Goal: Task Accomplishment & Management: Manage account settings

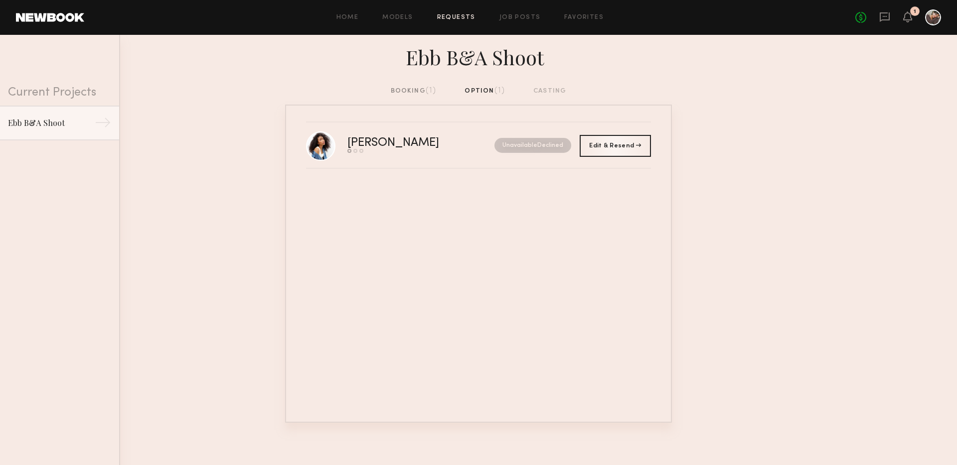
click at [420, 88] on div "booking (1)" at bounding box center [414, 91] width 46 height 11
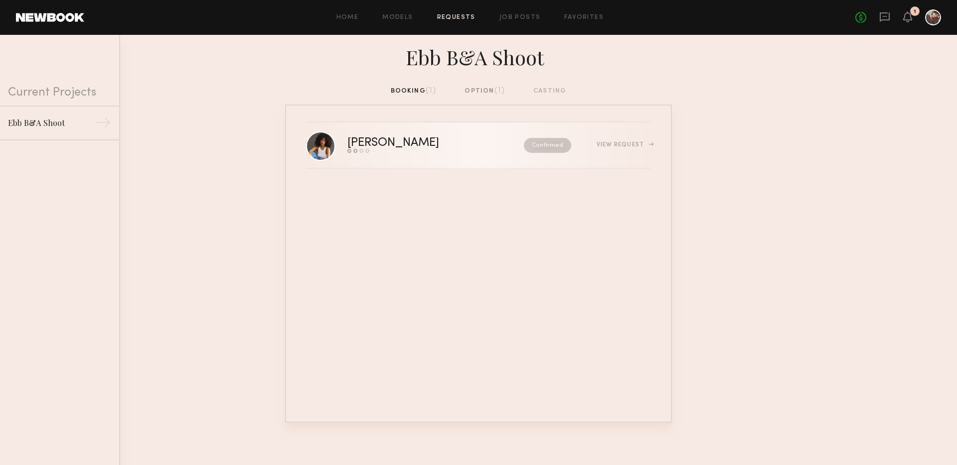
click at [559, 143] on nb-request-status "Confirmed" at bounding box center [547, 145] width 47 height 15
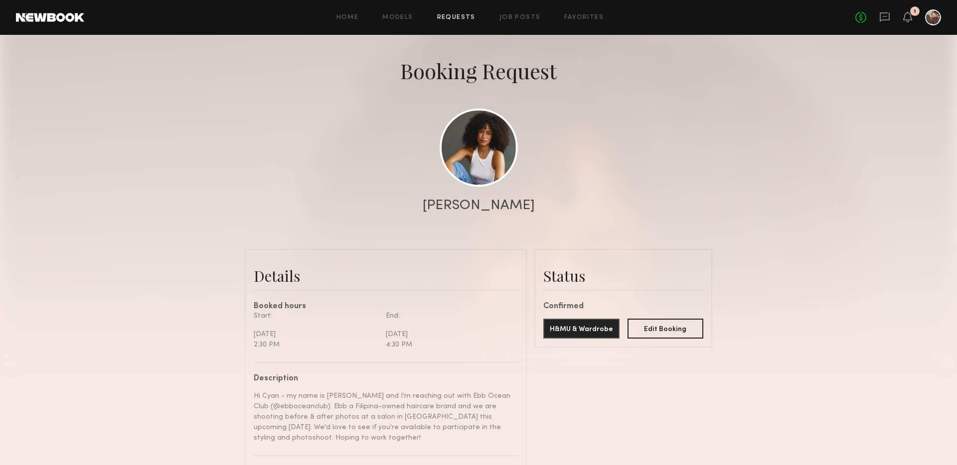
scroll to position [34, 0]
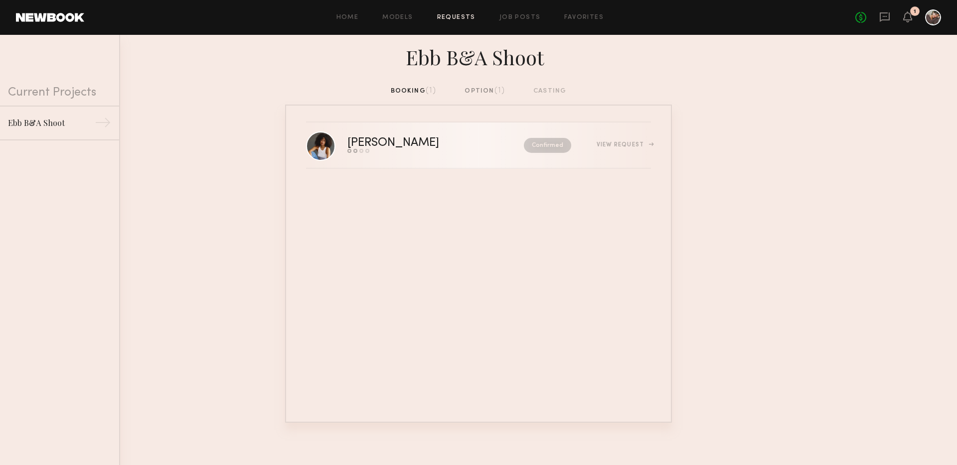
click at [401, 159] on link "[PERSON_NAME] Send request Model response Review hours worked Pay model Confirm…" at bounding box center [478, 146] width 345 height 46
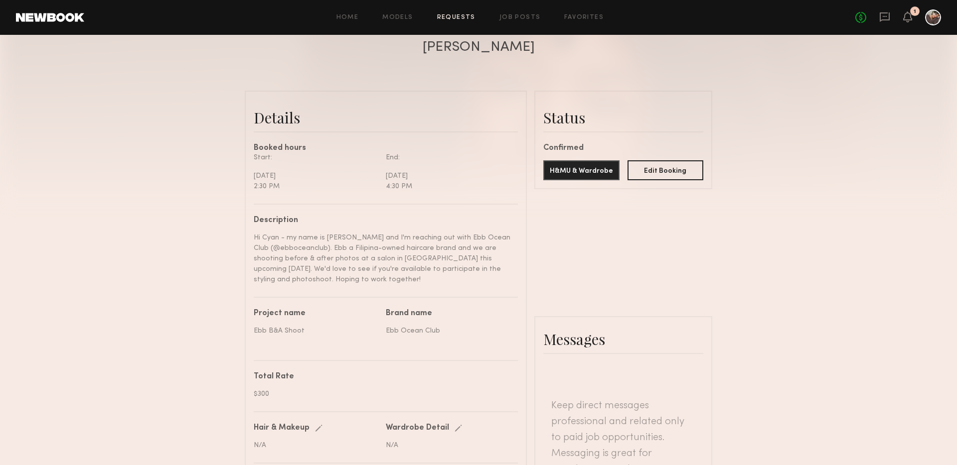
scroll to position [455, 0]
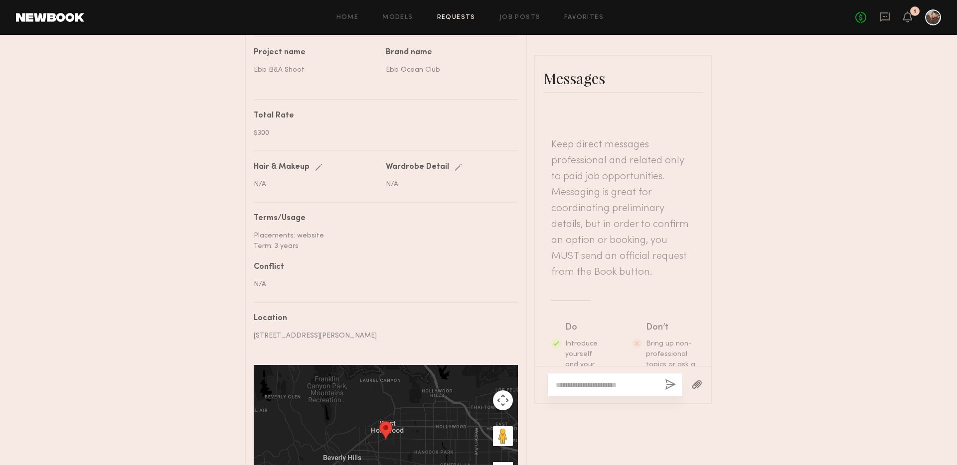
click at [600, 381] on textarea at bounding box center [605, 385] width 101 height 10
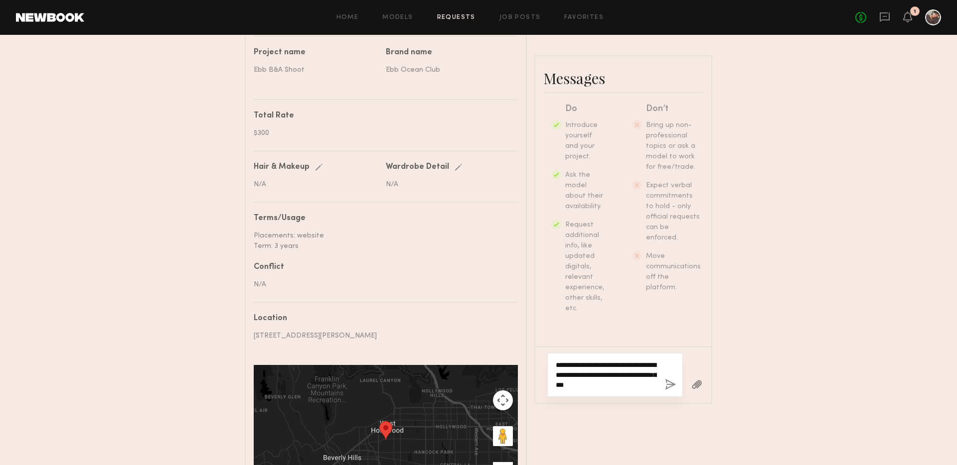
scroll to position [222, 0]
drag, startPoint x: 649, startPoint y: 385, endPoint x: 532, endPoint y: 385, distance: 117.1
click at [532, 385] on div "Details Booked hours Start: Monday, September 29 2:30 PM End: Monday, September…" at bounding box center [478, 177] width 467 height 694
type textarea "**********"
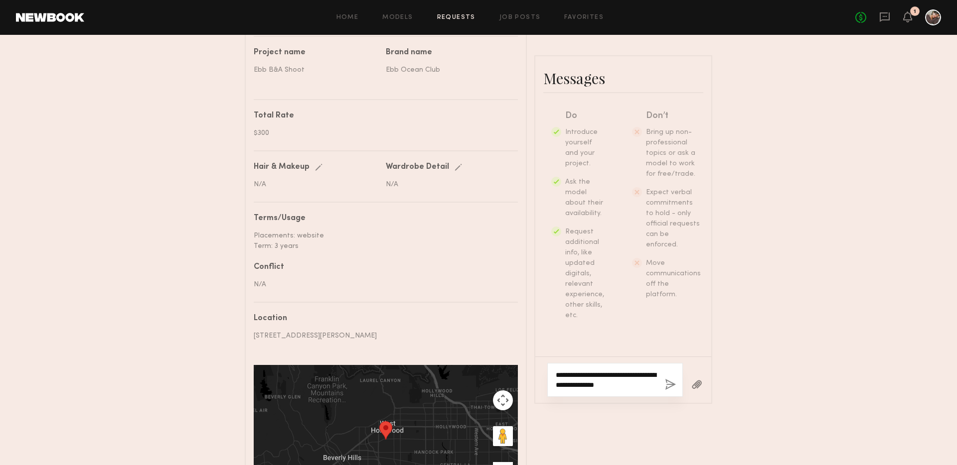
drag, startPoint x: 653, startPoint y: 386, endPoint x: 530, endPoint y: 358, distance: 126.1
click at [530, 358] on div "Details Booked hours Start: Monday, September 29 2:30 PM End: Monday, September…" at bounding box center [478, 177] width 467 height 694
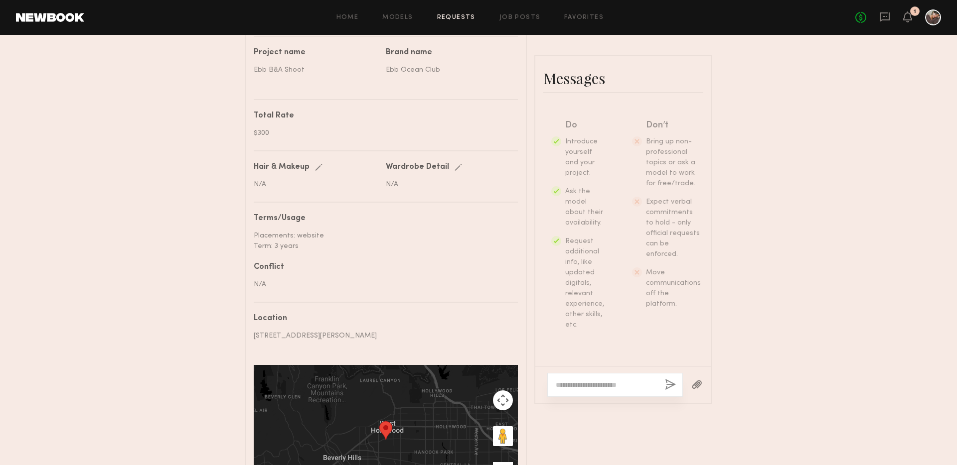
scroll to position [202, 0]
click at [746, 218] on div "Send request Model response Review hours worked Pay model Booking Request Cyan …" at bounding box center [478, 56] width 957 height 936
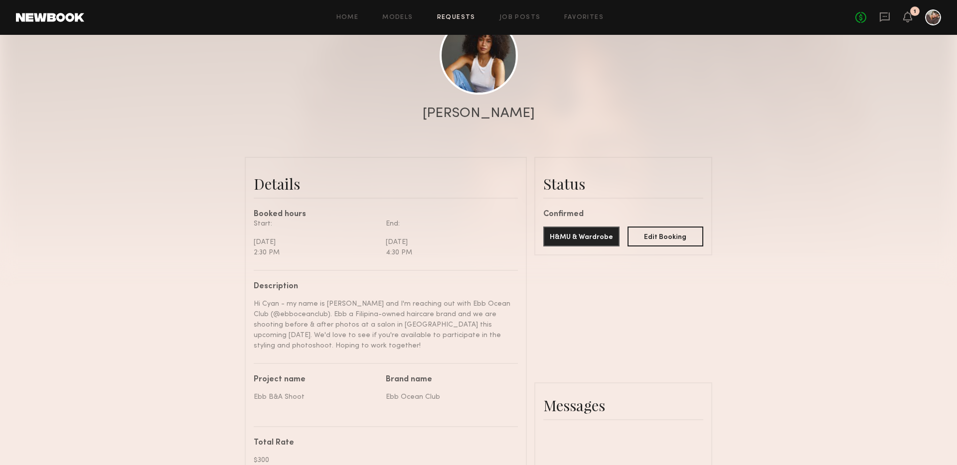
scroll to position [0, 0]
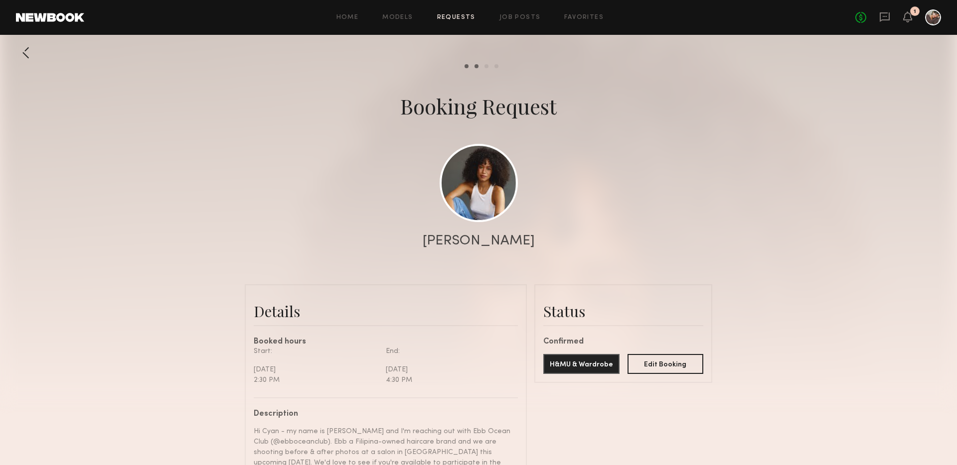
click at [30, 55] on div at bounding box center [26, 53] width 20 height 20
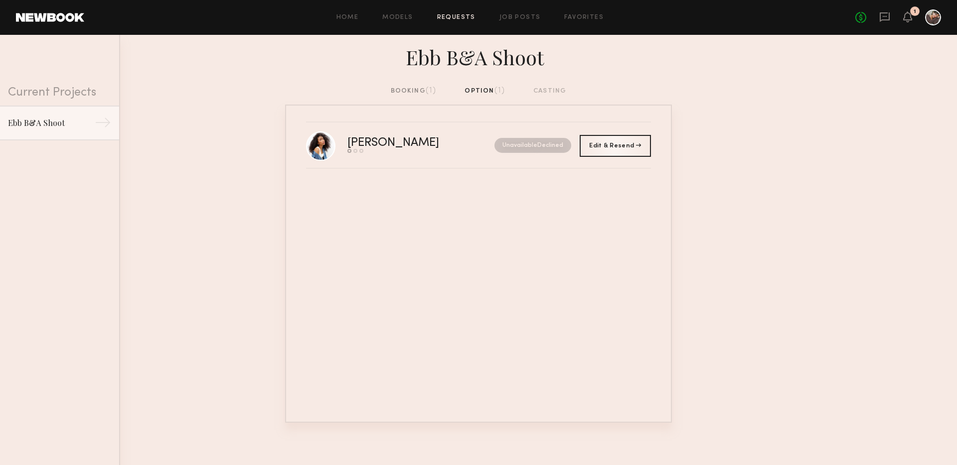
click at [419, 97] on div "booking (1) option (1) casting" at bounding box center [478, 95] width 957 height 19
click at [402, 90] on div "booking (1)" at bounding box center [414, 91] width 46 height 11
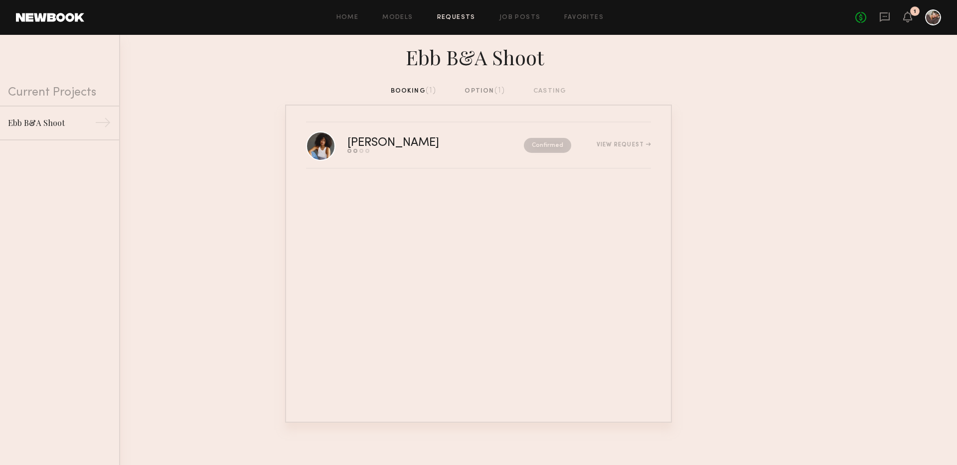
click at [321, 161] on common-avatar-model at bounding box center [320, 146] width 29 height 29
click at [321, 150] on link at bounding box center [320, 145] width 29 height 29
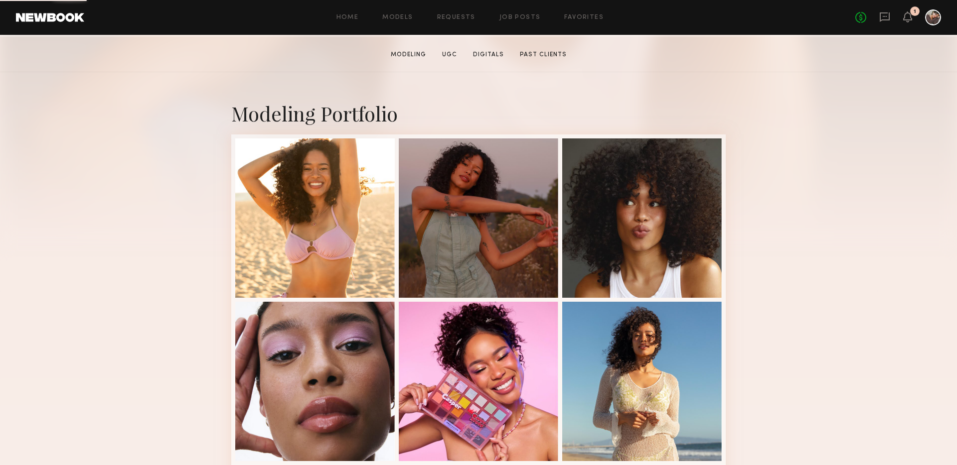
scroll to position [186, 0]
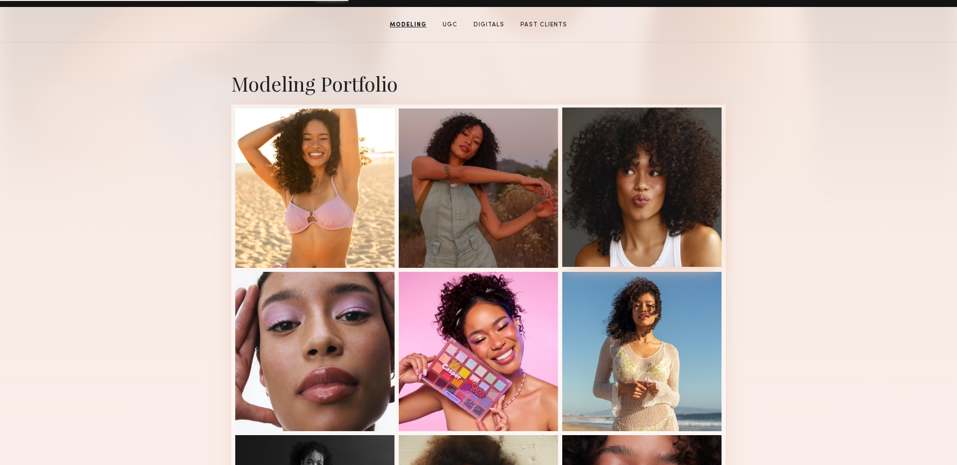
click at [623, 173] on div at bounding box center [641, 187] width 159 height 159
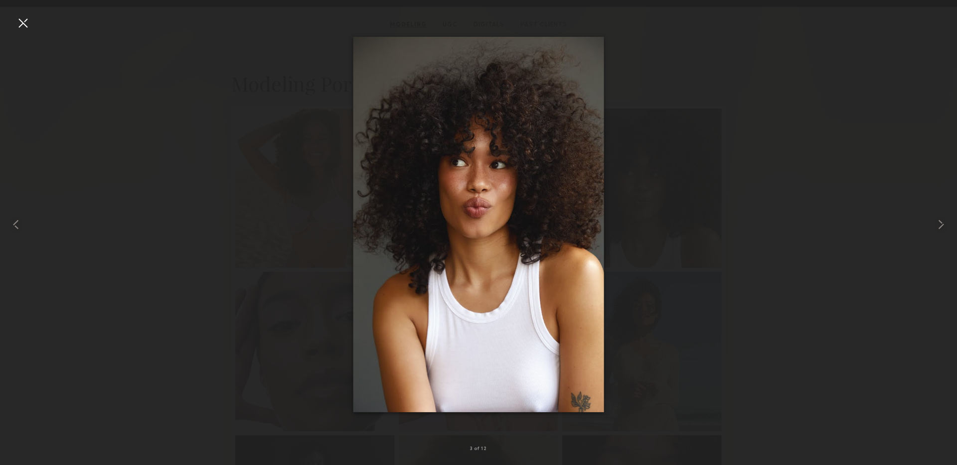
drag, startPoint x: 408, startPoint y: 156, endPoint x: 446, endPoint y: 9, distance: 152.0
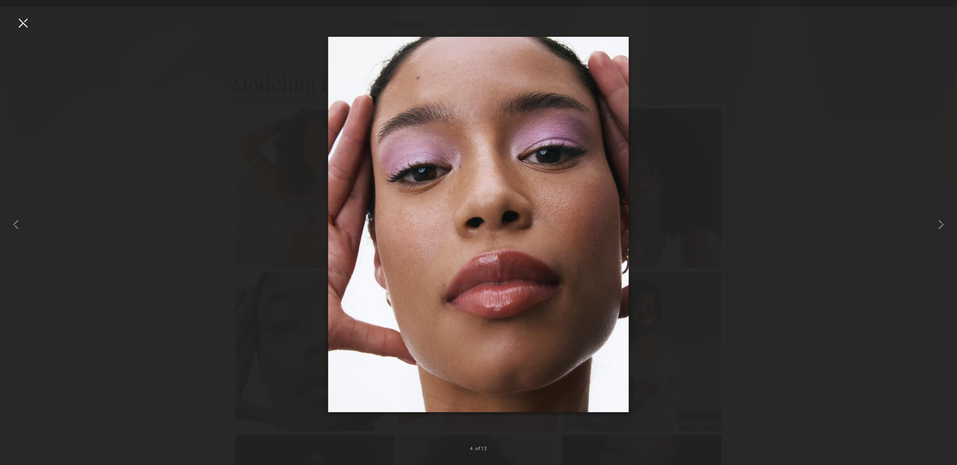
scroll to position [192, 0]
click at [260, 318] on div at bounding box center [478, 224] width 957 height 417
click at [764, 247] on div at bounding box center [478, 224] width 957 height 417
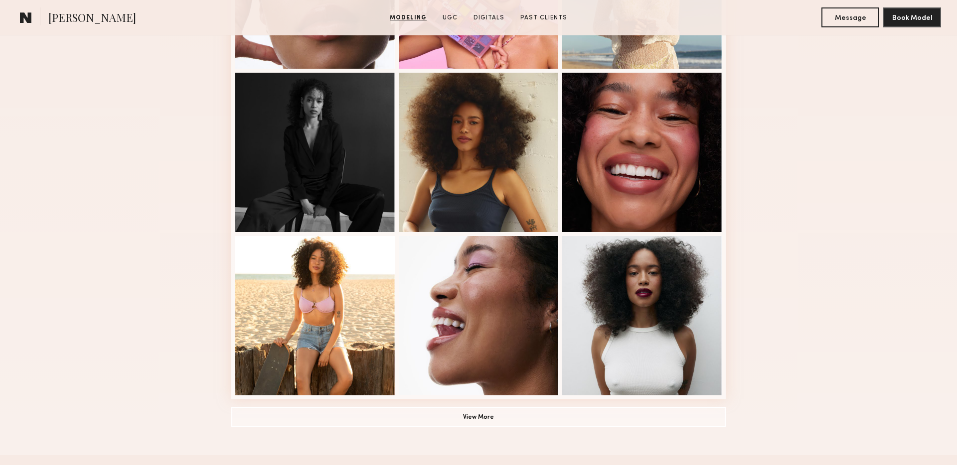
scroll to position [550, 0]
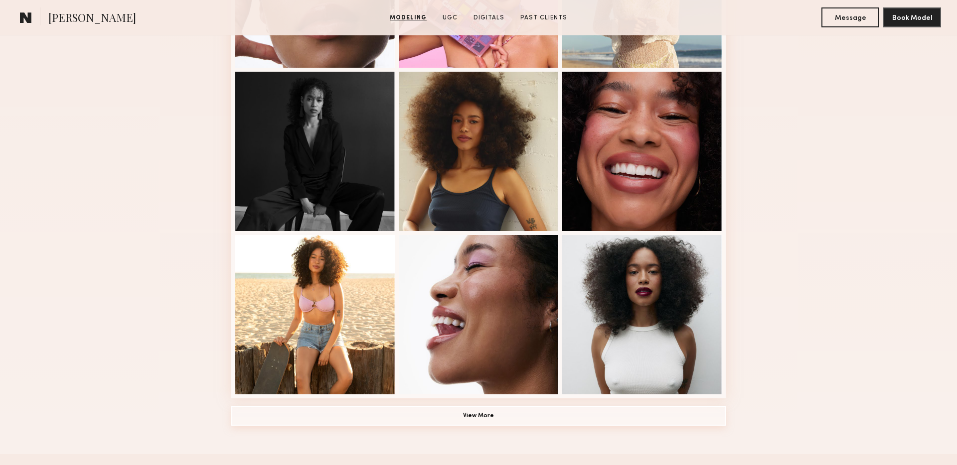
click at [534, 415] on button "View More" at bounding box center [478, 416] width 494 height 20
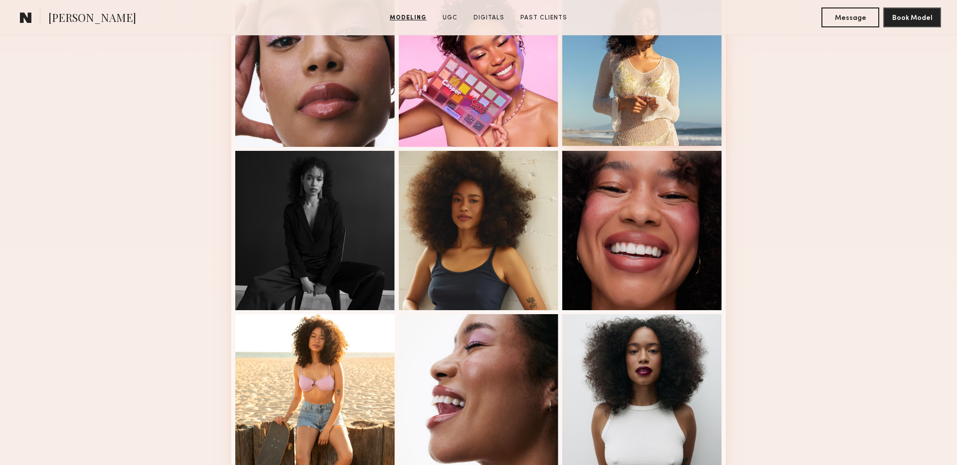
scroll to position [757, 0]
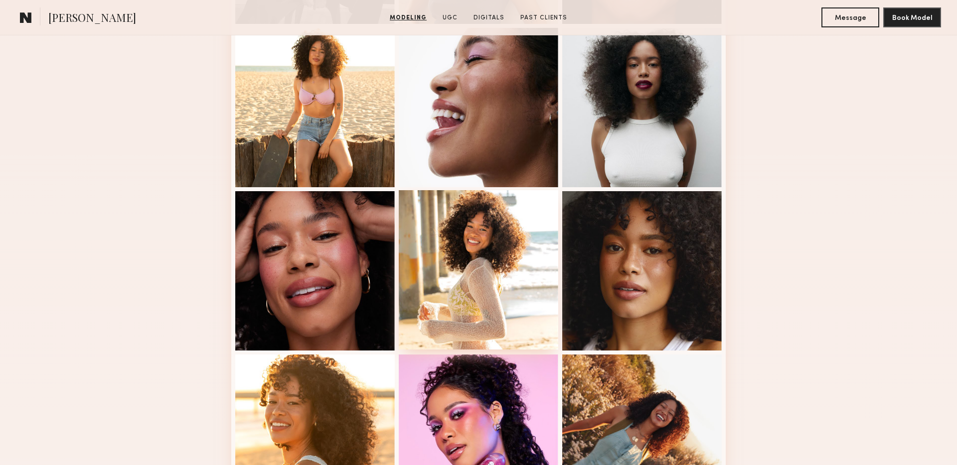
click at [479, 217] on div at bounding box center [478, 269] width 159 height 159
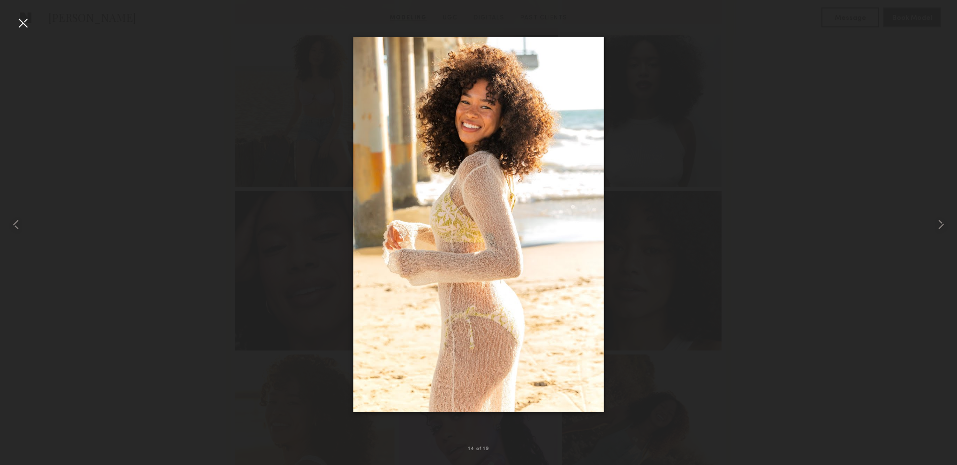
drag, startPoint x: 442, startPoint y: 161, endPoint x: 519, endPoint y: 1, distance: 177.8
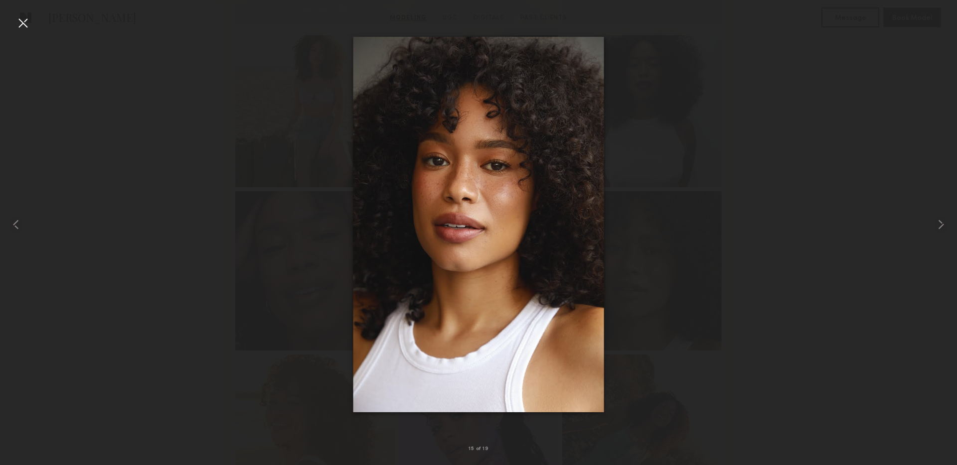
click at [294, 175] on div at bounding box center [478, 224] width 957 height 417
click at [19, 23] on div at bounding box center [23, 23] width 16 height 16
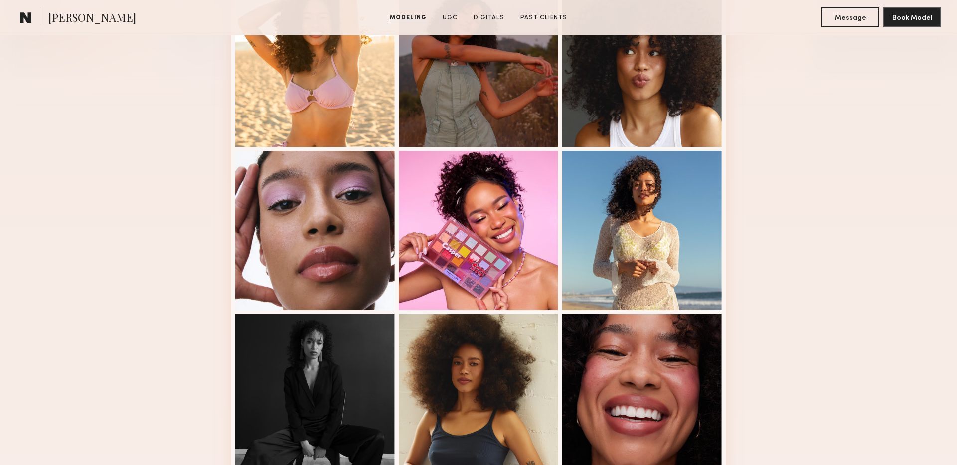
scroll to position [0, 0]
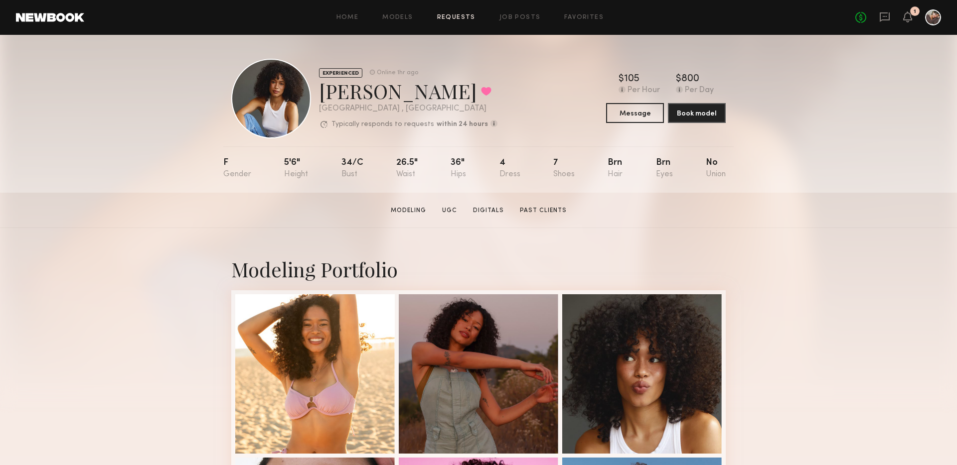
click at [455, 18] on link "Requests" at bounding box center [456, 17] width 38 height 6
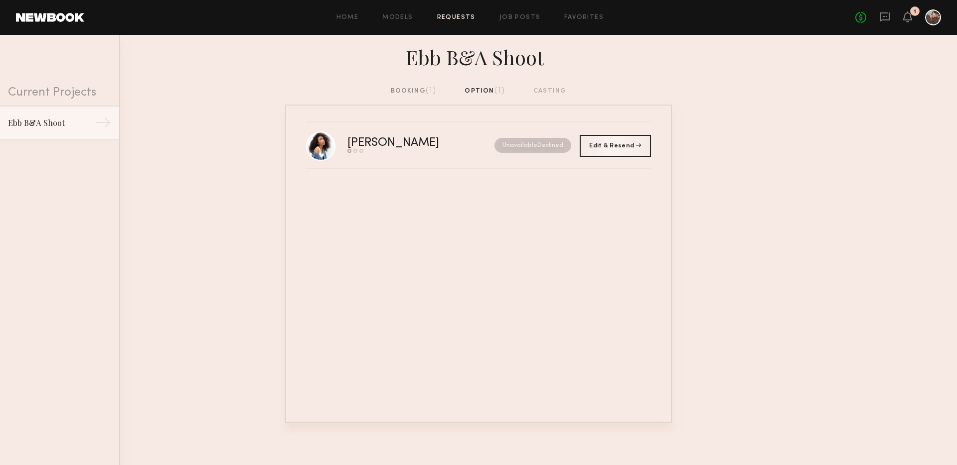
click at [430, 93] on span "(1)" at bounding box center [430, 91] width 11 height 8
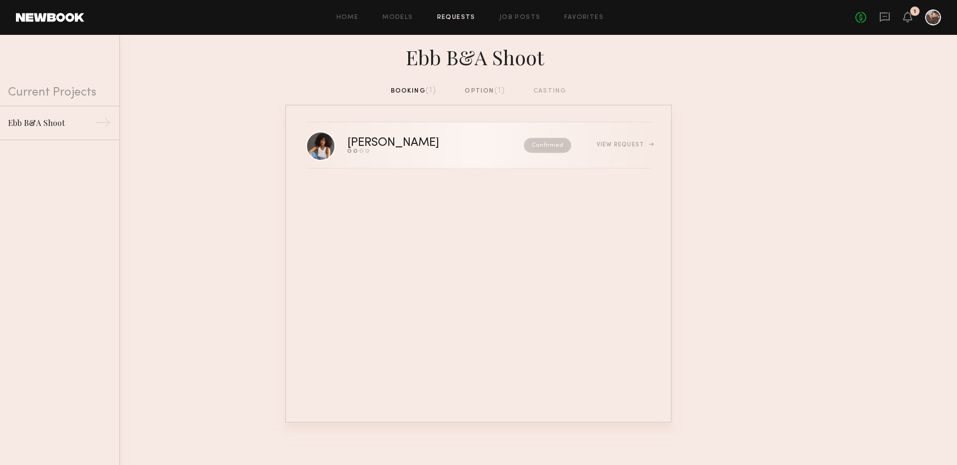
click at [453, 139] on div "[PERSON_NAME]" at bounding box center [414, 143] width 134 height 11
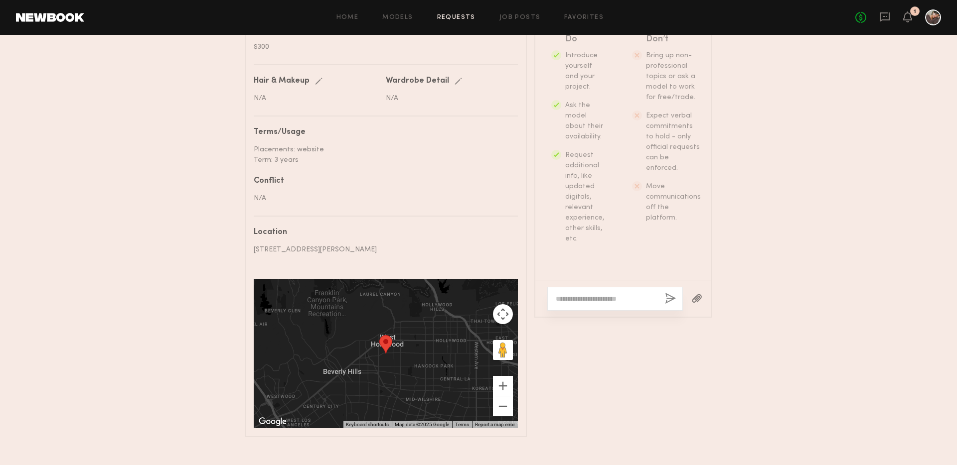
scroll to position [561, 0]
